Goal: Transaction & Acquisition: Book appointment/travel/reservation

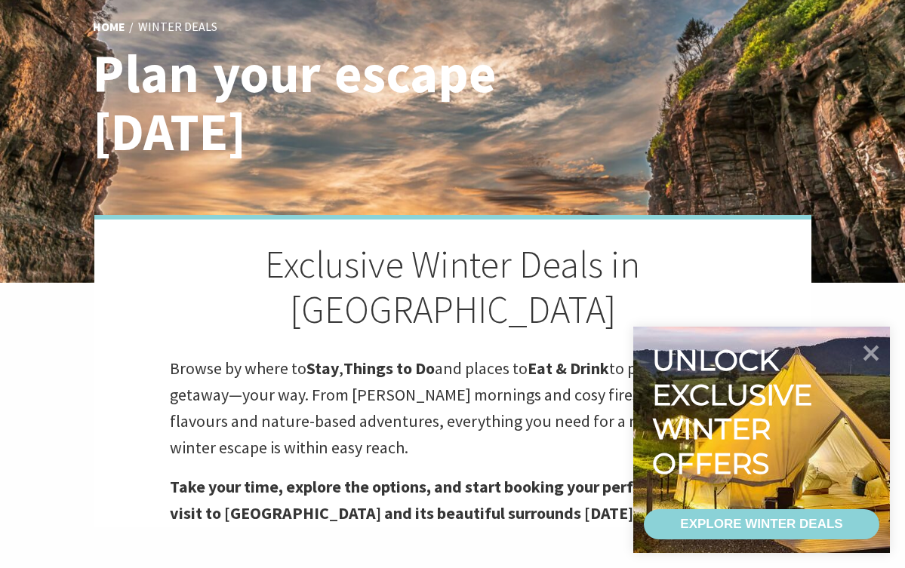
scroll to position [118, 0]
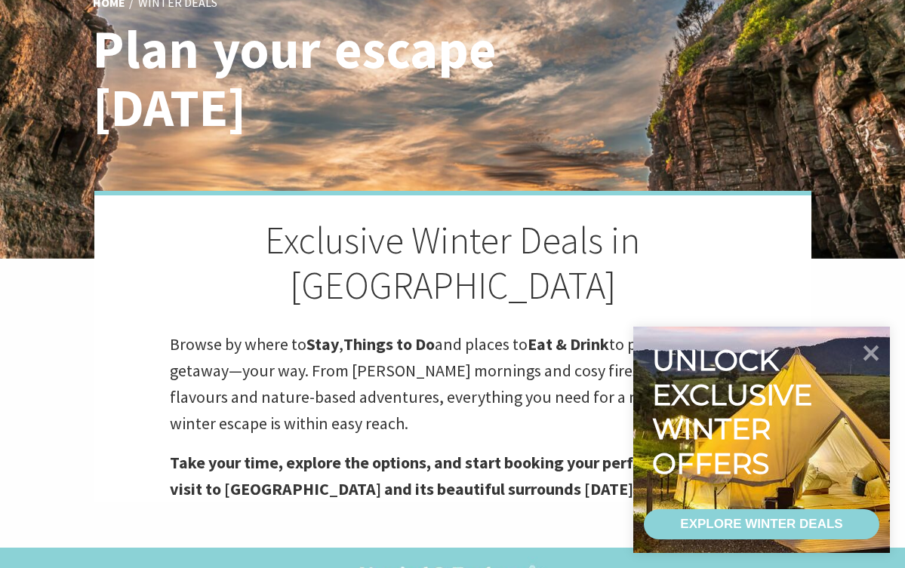
click at [777, 533] on div "EXPLORE WINTER DEALS" at bounding box center [761, 524] width 162 height 30
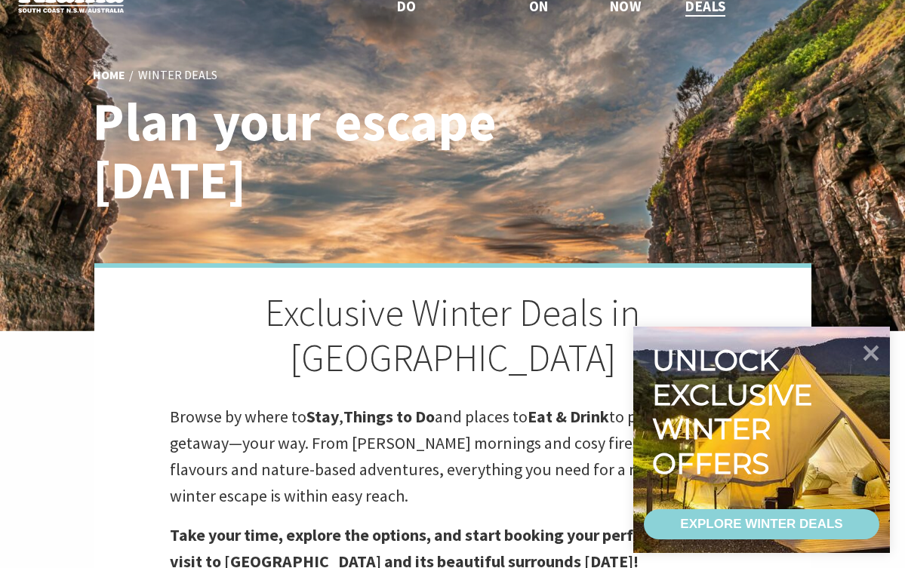
scroll to position [87, 0]
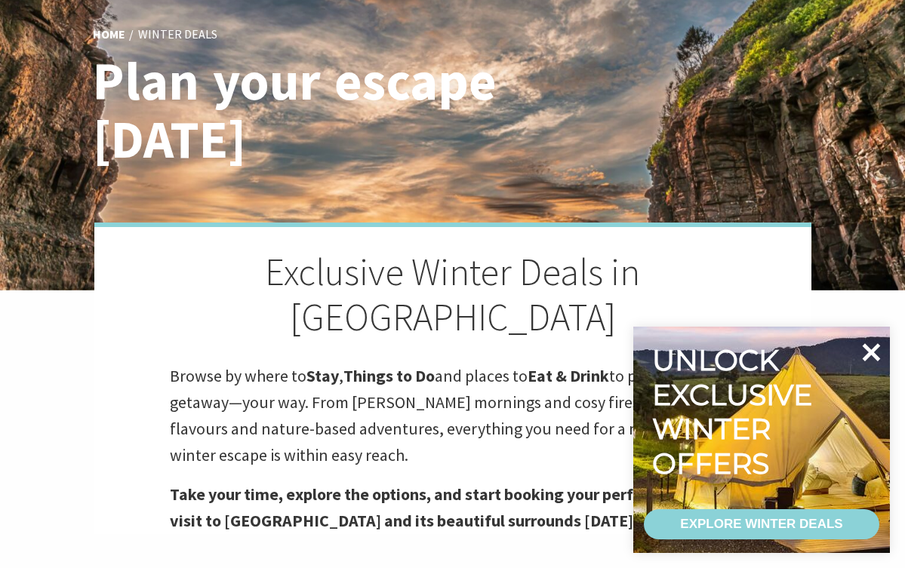
click at [876, 352] on icon at bounding box center [871, 352] width 36 height 36
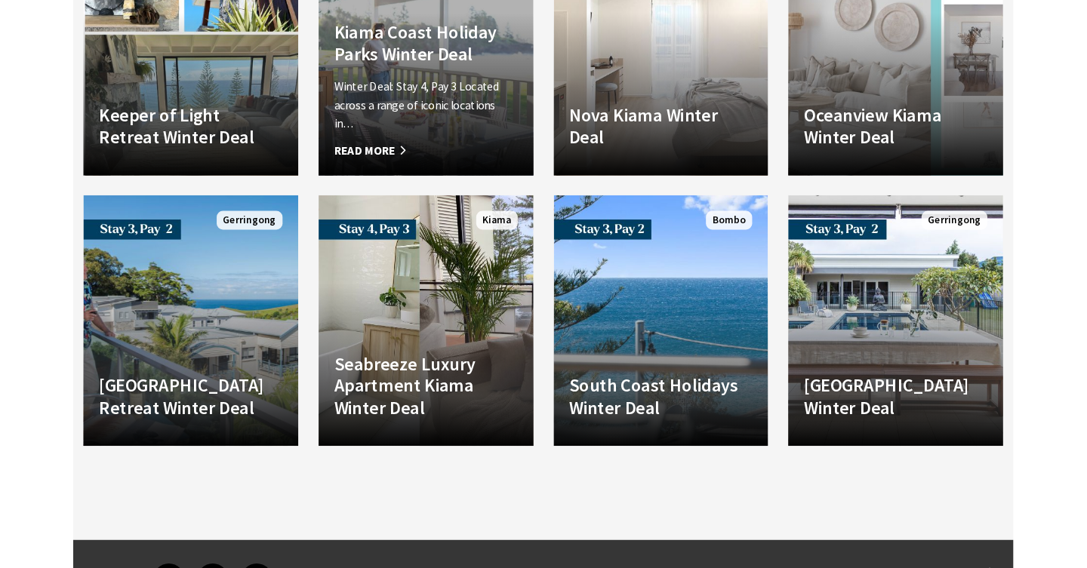
scroll to position [3513, 0]
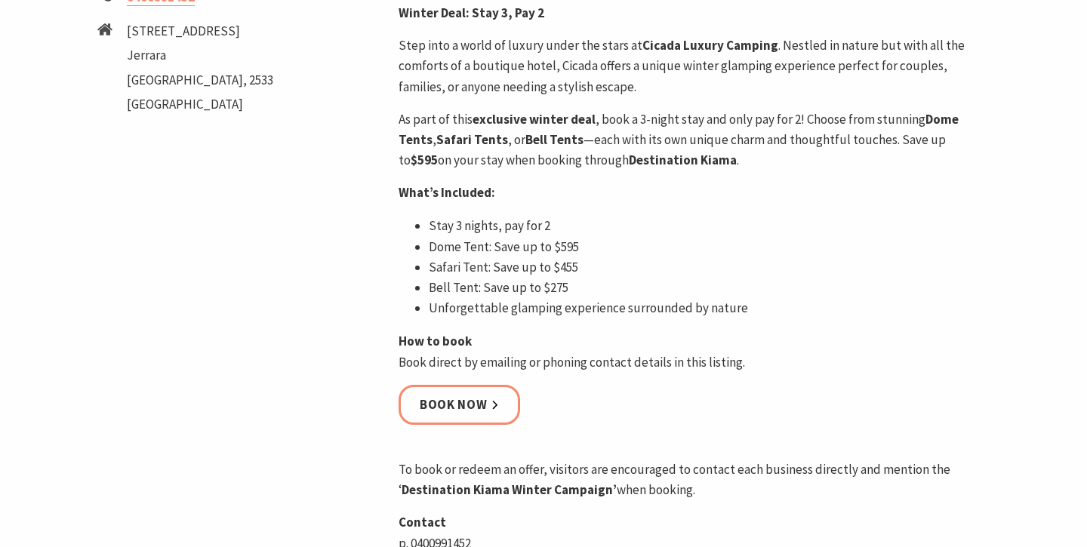
scroll to position [792, 0]
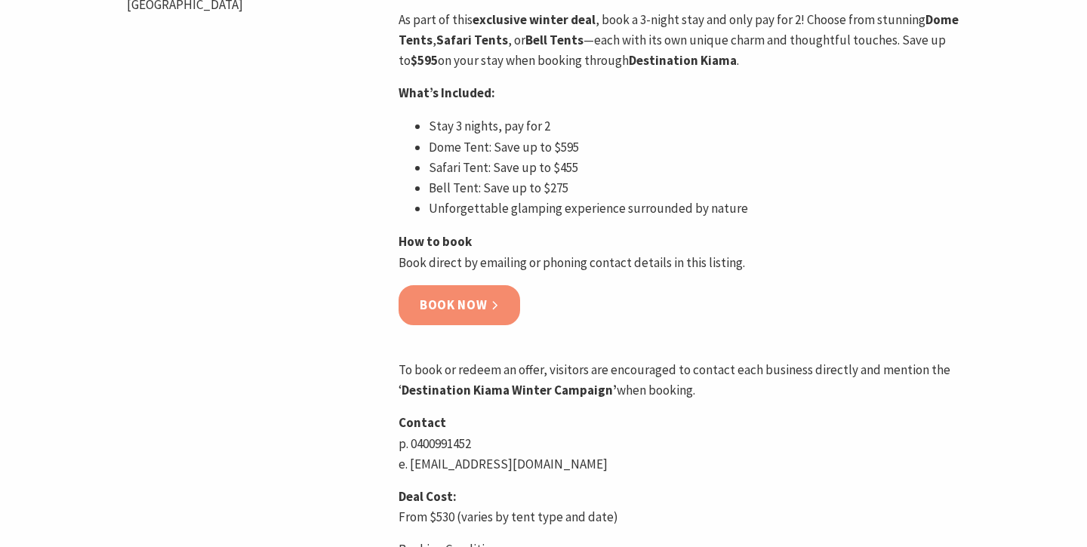
click at [494, 321] on link "Book now" at bounding box center [460, 305] width 122 height 40
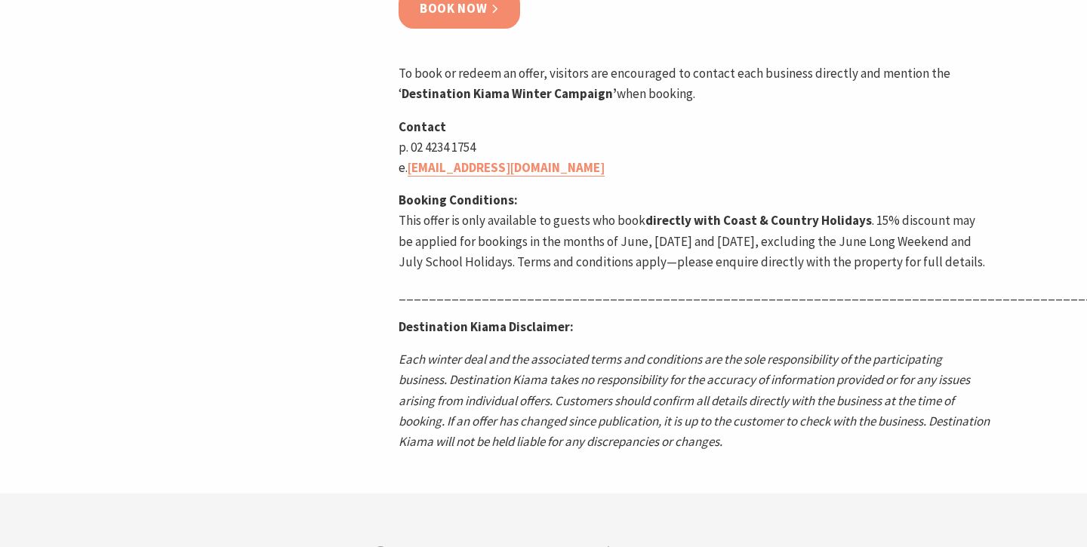
scroll to position [1024, 0]
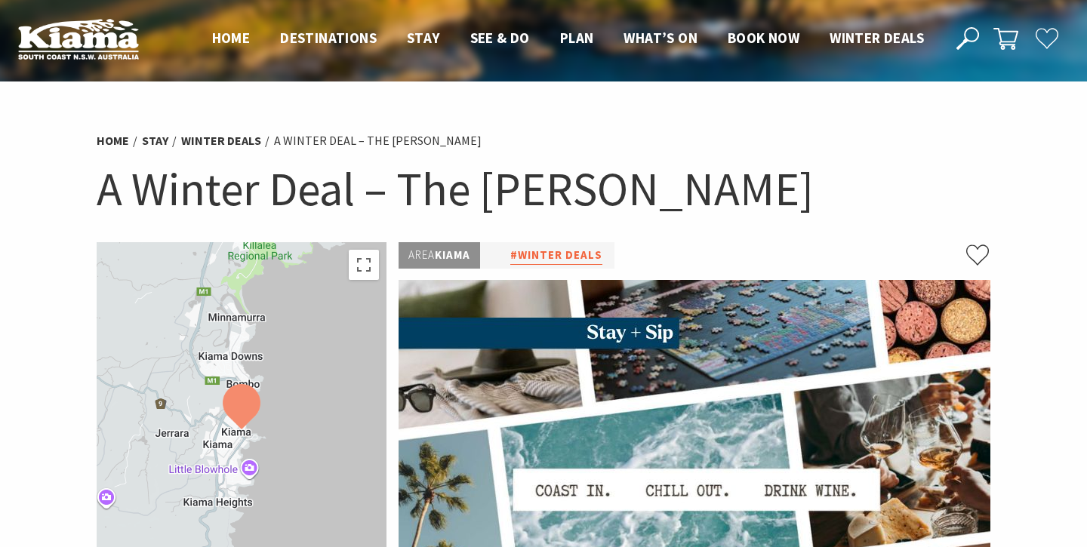
click at [560, 261] on link "#Winter Deals" at bounding box center [556, 255] width 92 height 19
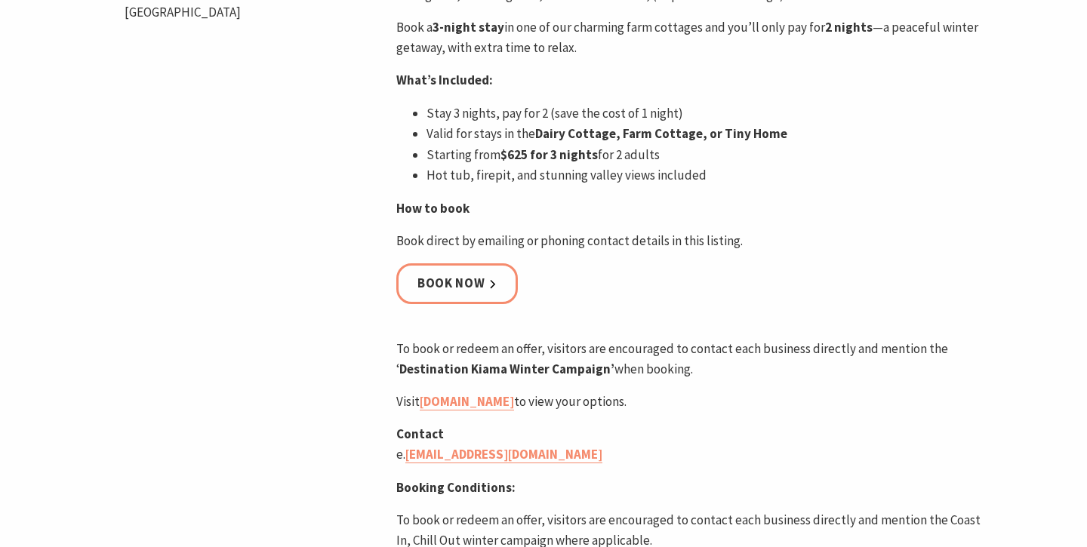
scroll to position [712, 2]
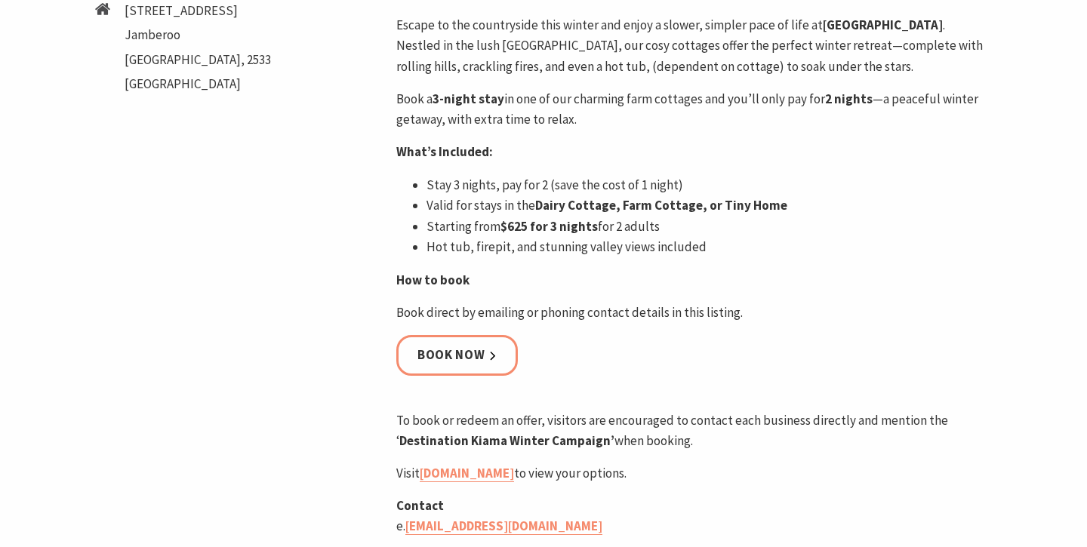
click at [484, 332] on div "Winter Deal: Get One Night Free – Stay 3, Pay for 2! Escape to the countryside …" at bounding box center [692, 515] width 592 height 1065
click at [484, 345] on link "Book now" at bounding box center [457, 355] width 122 height 40
click at [499, 342] on link "Book now" at bounding box center [457, 355] width 122 height 40
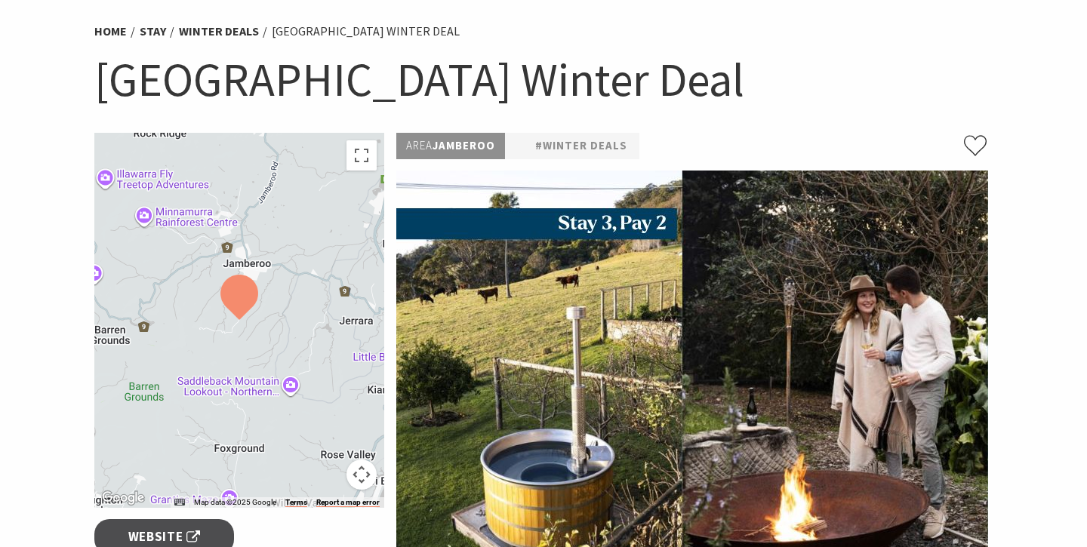
scroll to position [103, 2]
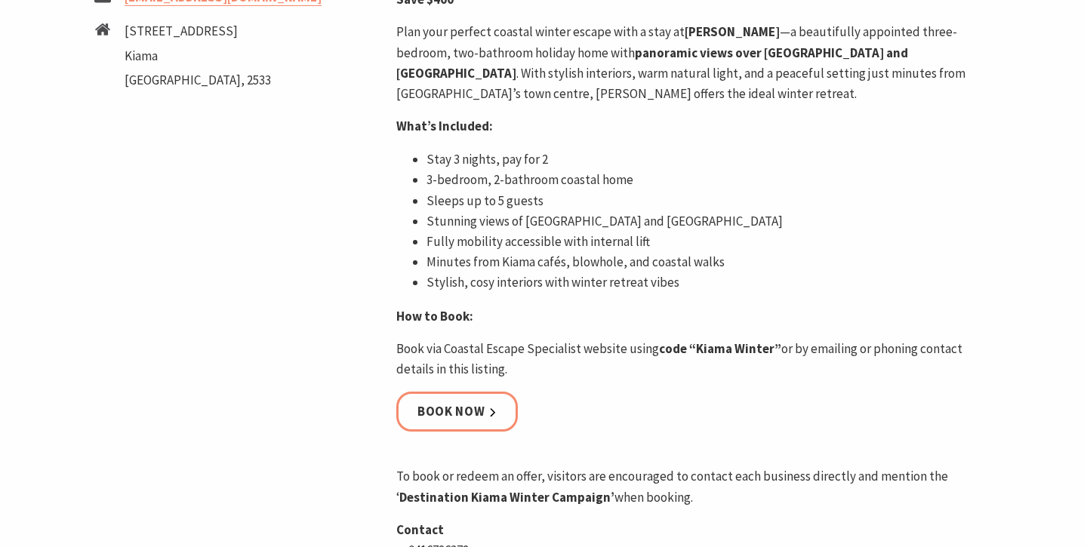
scroll to position [726, 4]
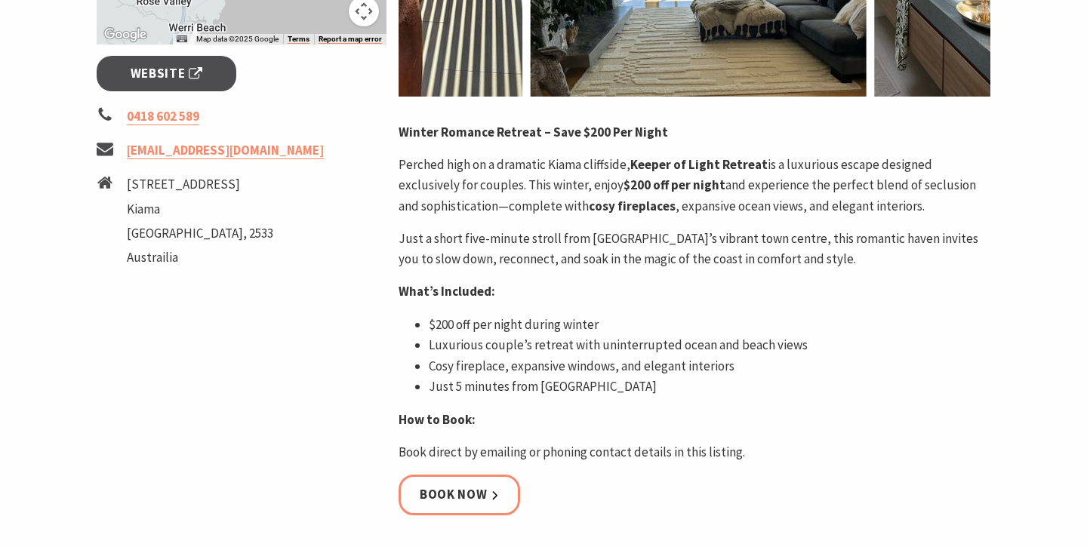
scroll to position [575, 0]
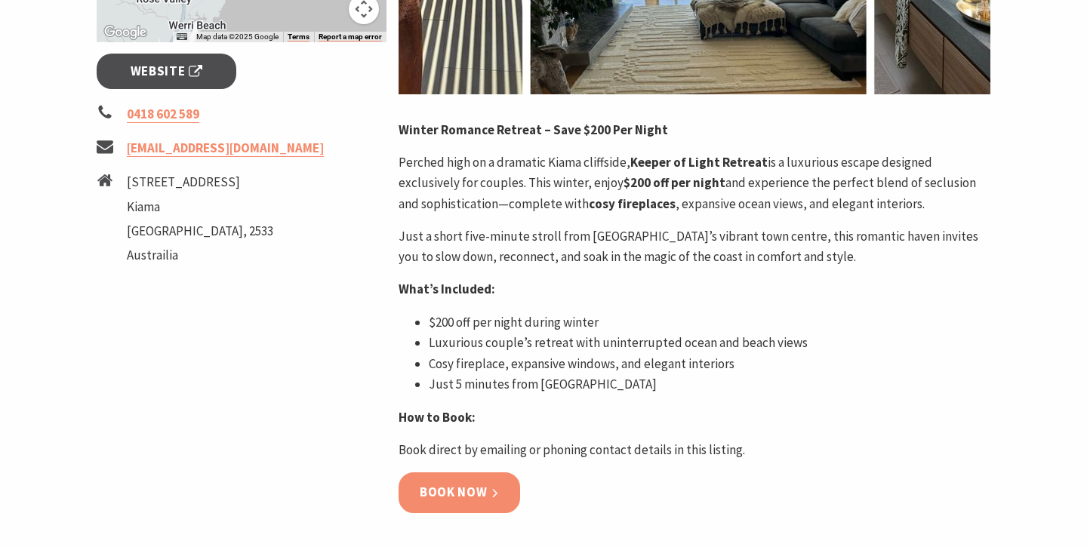
click at [463, 485] on link "Book now" at bounding box center [460, 492] width 122 height 40
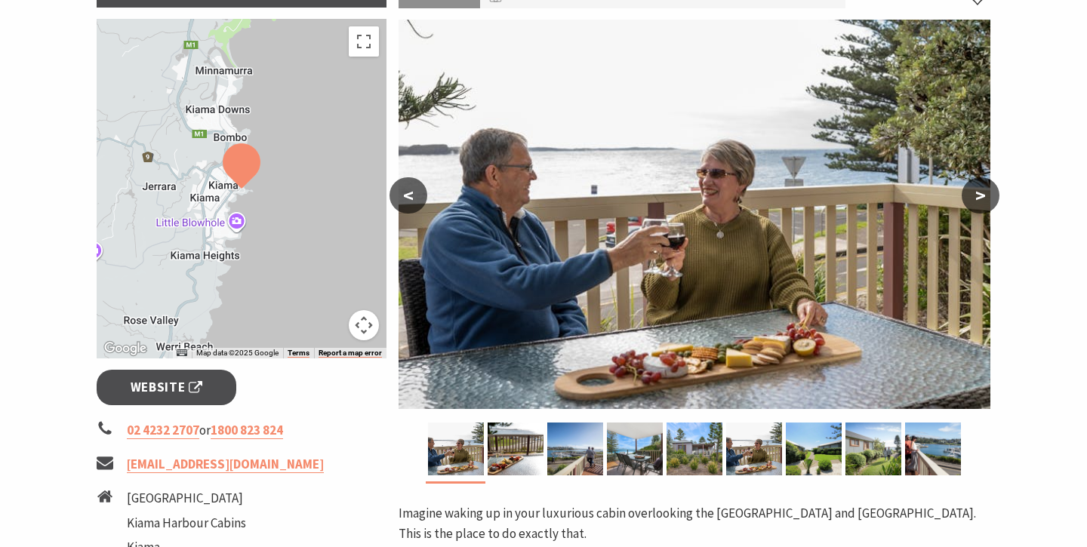
scroll to position [263, 0]
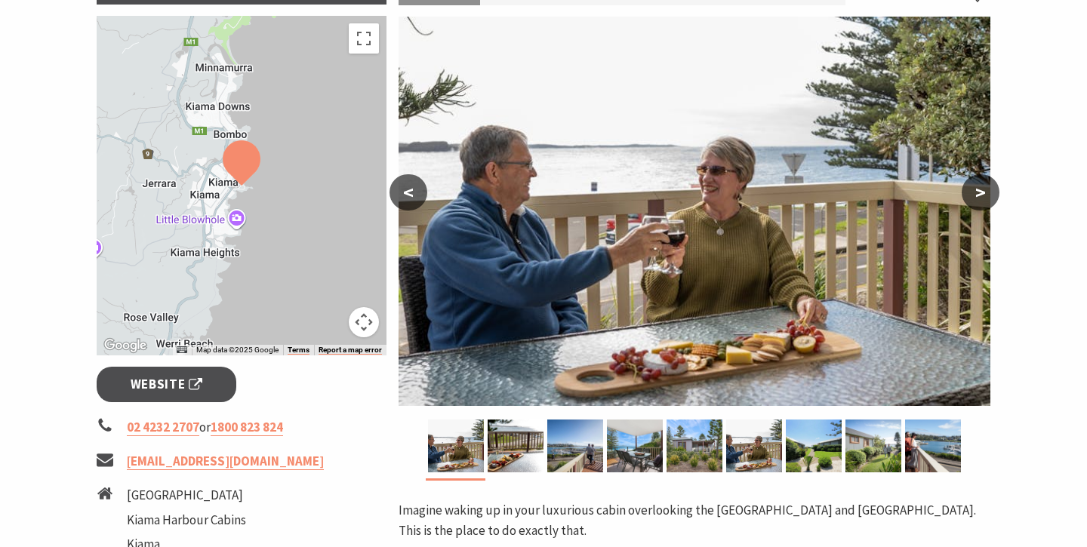
click at [995, 177] on div "Area Kiama #Cottages #Camping & Holiday Parks #Self Contained < > Imagine wakin…" at bounding box center [694, 500] width 604 height 1043
click at [989, 188] on button ">" at bounding box center [981, 192] width 38 height 36
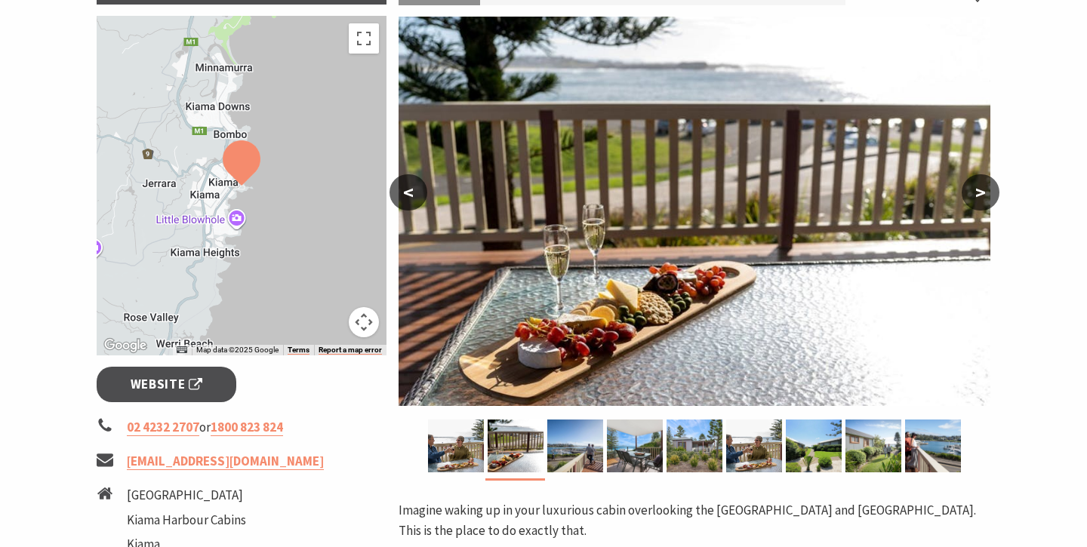
click at [988, 188] on button ">" at bounding box center [981, 192] width 38 height 36
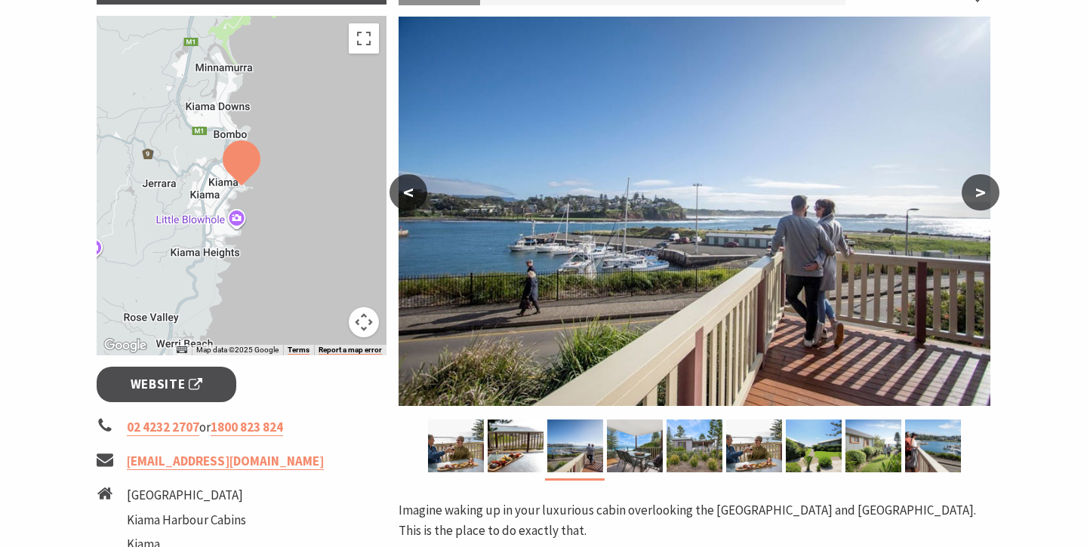
click at [988, 187] on button ">" at bounding box center [981, 192] width 38 height 36
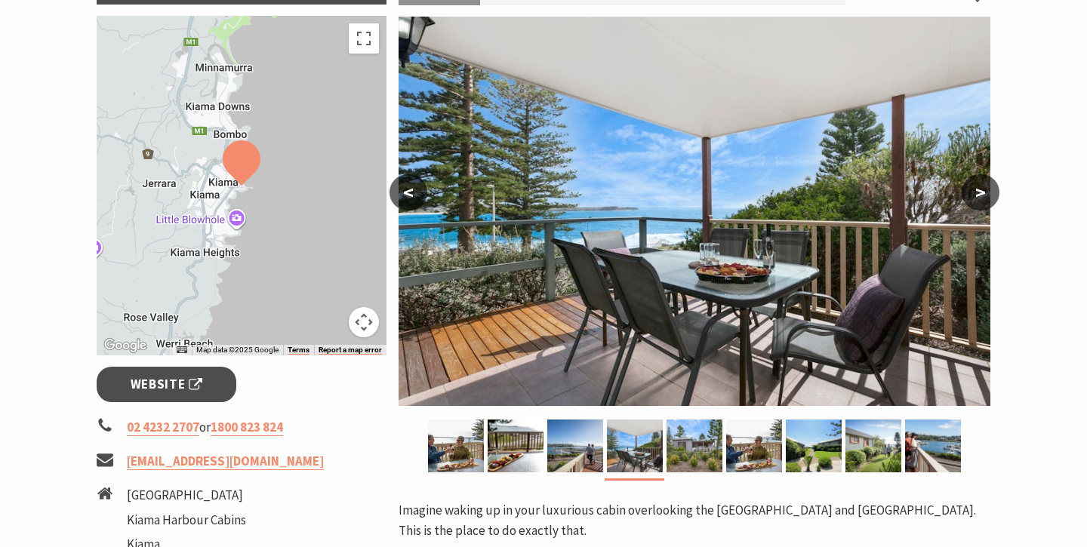
click at [988, 187] on button ">" at bounding box center [981, 192] width 38 height 36
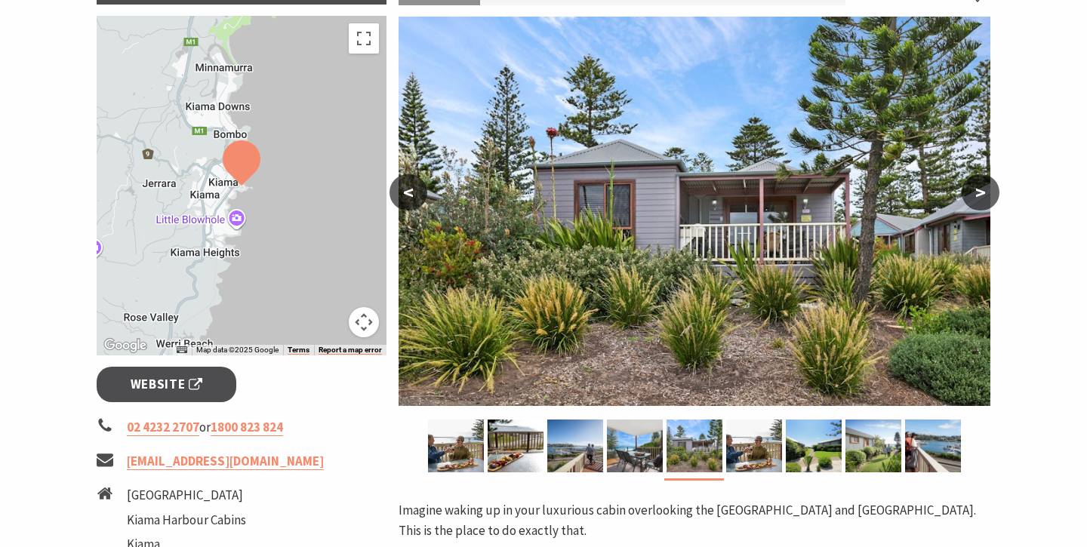
click at [988, 187] on button ">" at bounding box center [981, 192] width 38 height 36
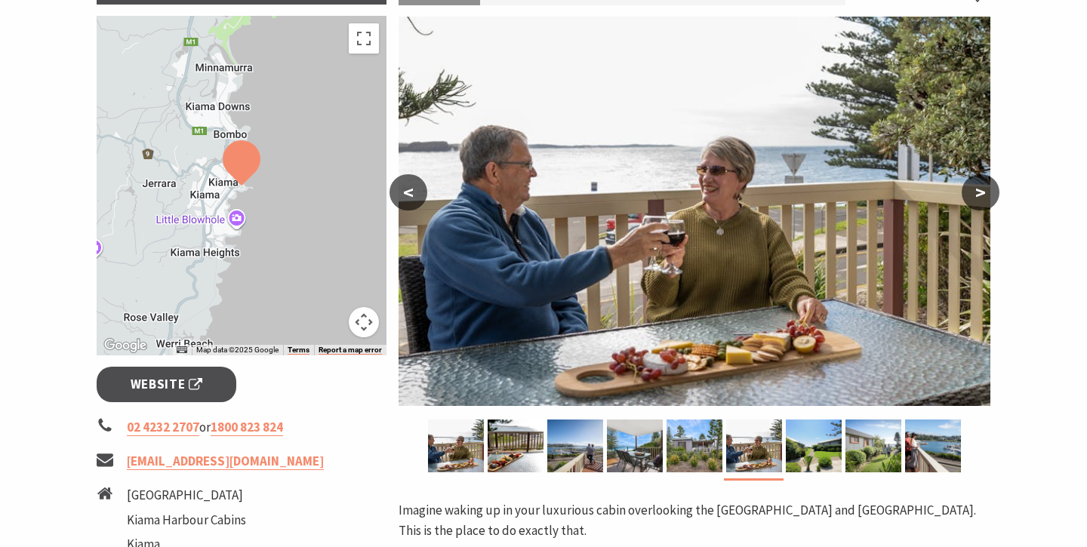
click at [988, 187] on button ">" at bounding box center [981, 192] width 38 height 36
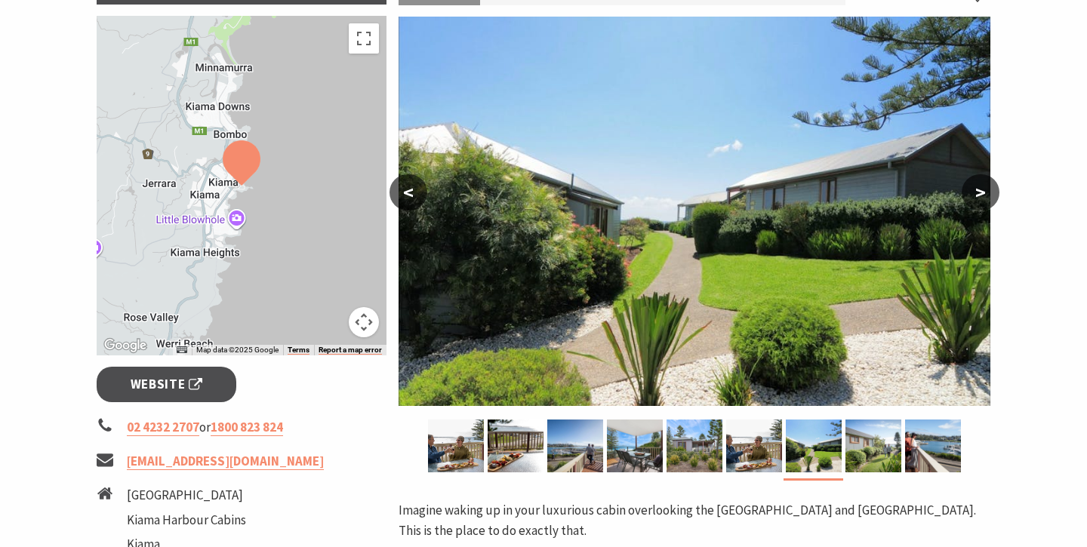
click at [988, 187] on button ">" at bounding box center [981, 192] width 38 height 36
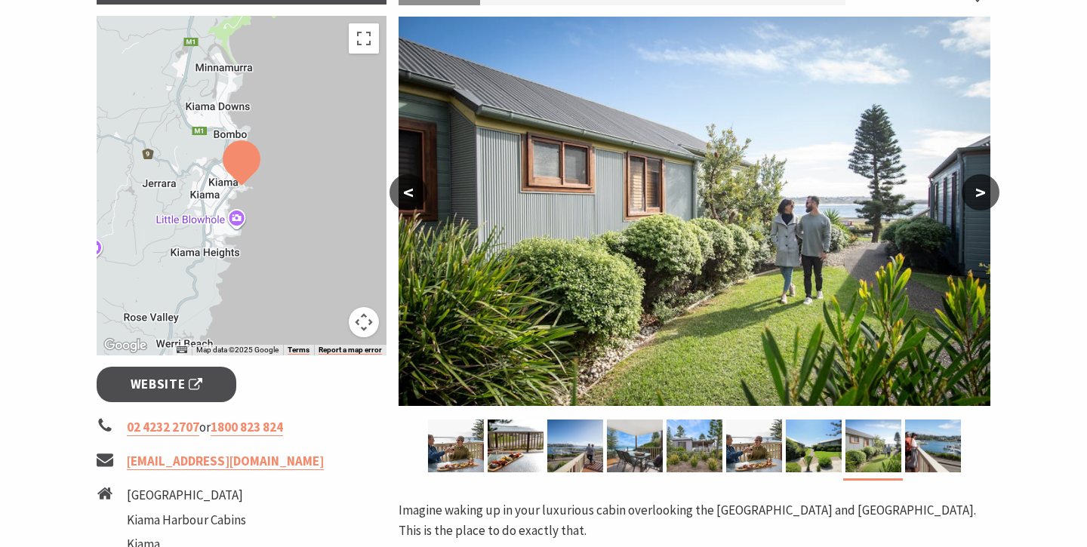
click at [988, 187] on button ">" at bounding box center [981, 192] width 38 height 36
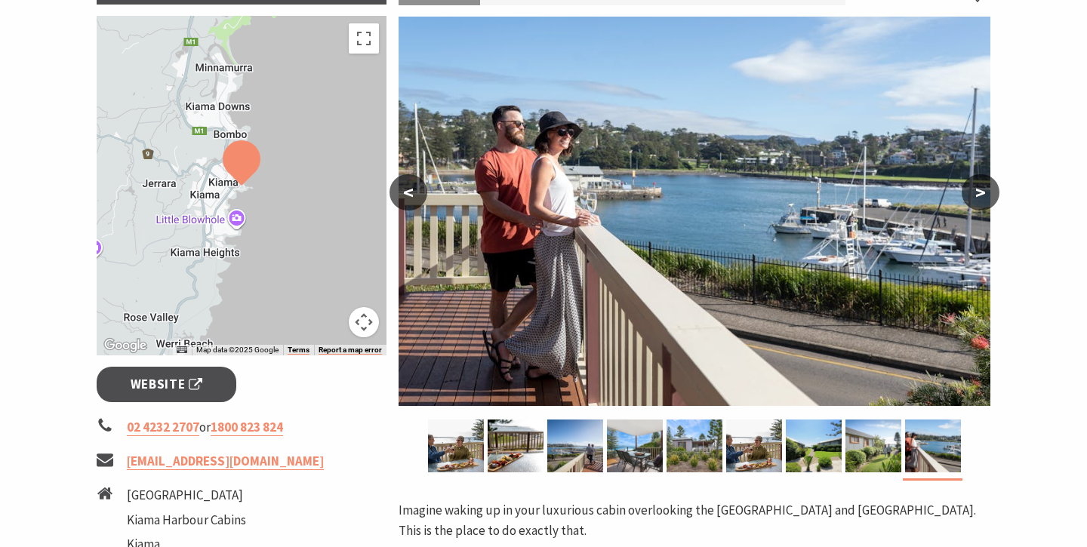
click at [988, 187] on button ">" at bounding box center [981, 192] width 38 height 36
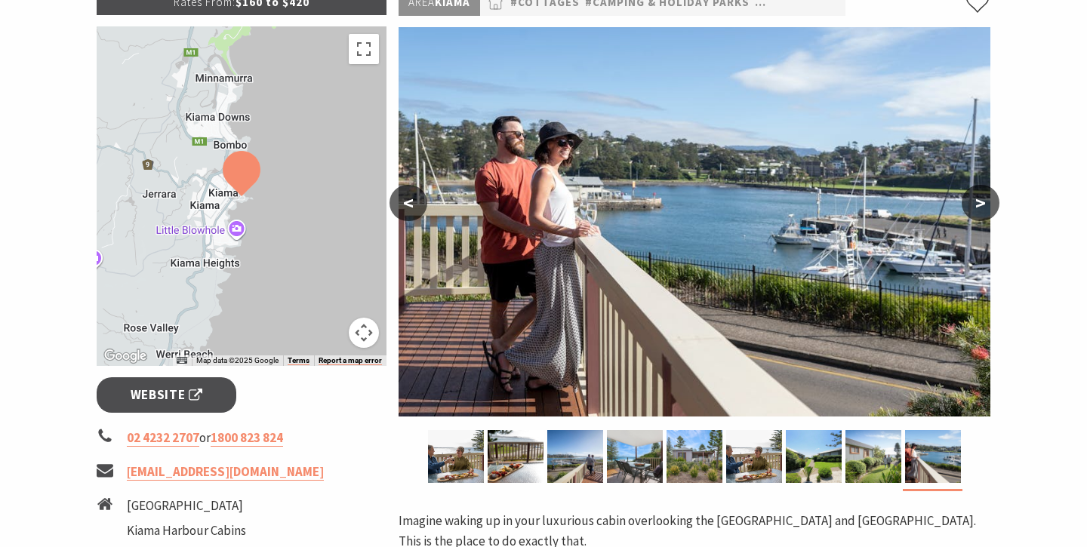
scroll to position [242, 0]
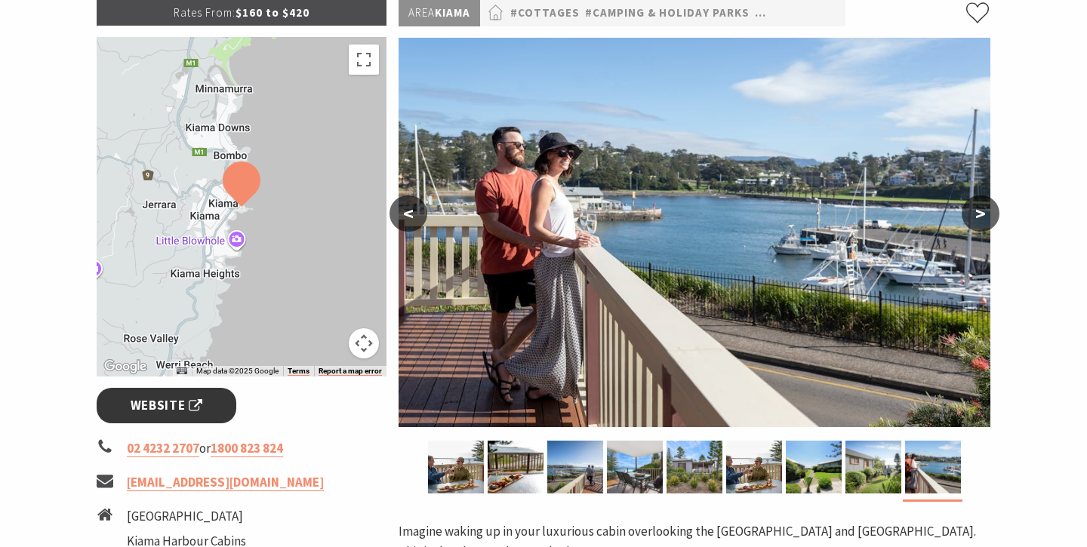
click at [192, 405] on span "Website" at bounding box center [167, 405] width 72 height 20
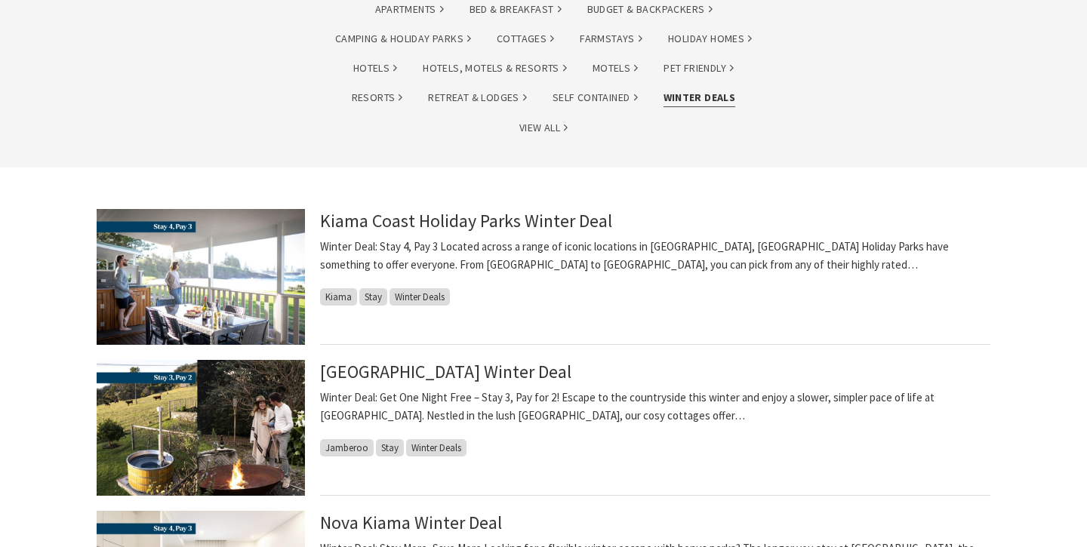
scroll to position [270, 0]
